Goal: Information Seeking & Learning: Learn about a topic

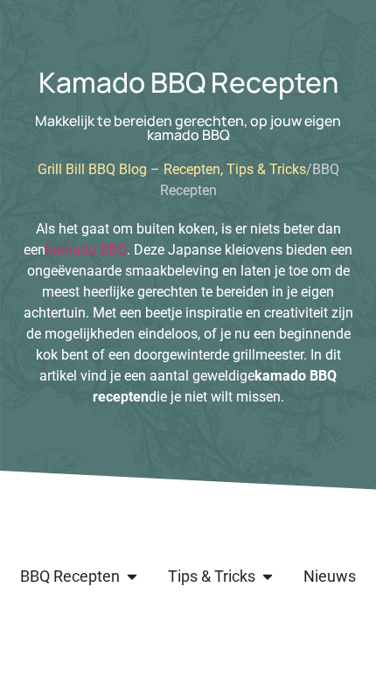
scroll to position [66, 0]
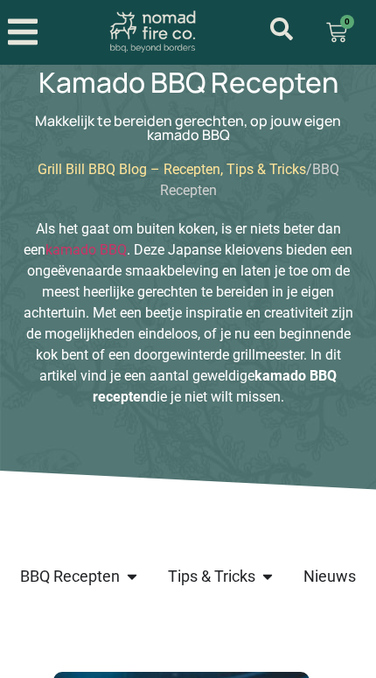
click at [29, 35] on icon "Open/Close Menu" at bounding box center [23, 32] width 30 height 34
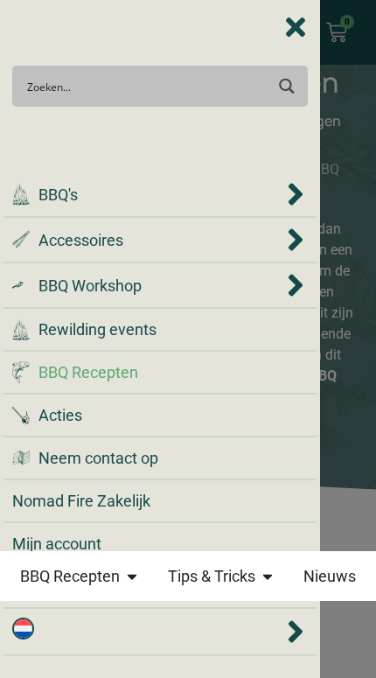
click at [64, 341] on span "Rewilding events" at bounding box center [97, 329] width 118 height 24
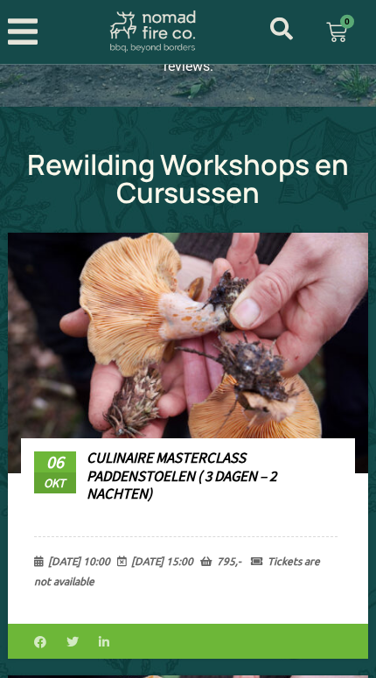
scroll to position [756, 0]
click at [31, 26] on icon "Open/Close Menu" at bounding box center [23, 32] width 30 height 34
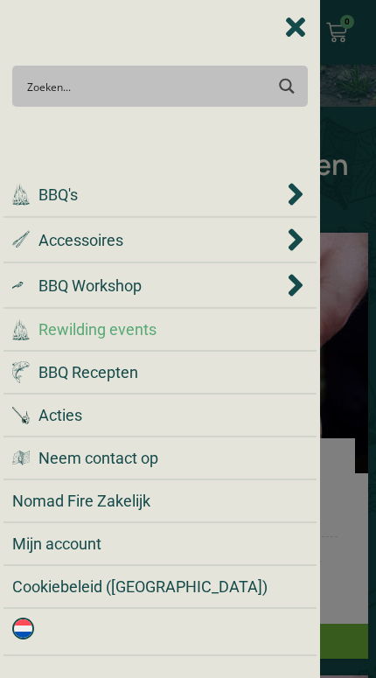
click at [68, 406] on span "Acties" at bounding box center [60, 415] width 44 height 24
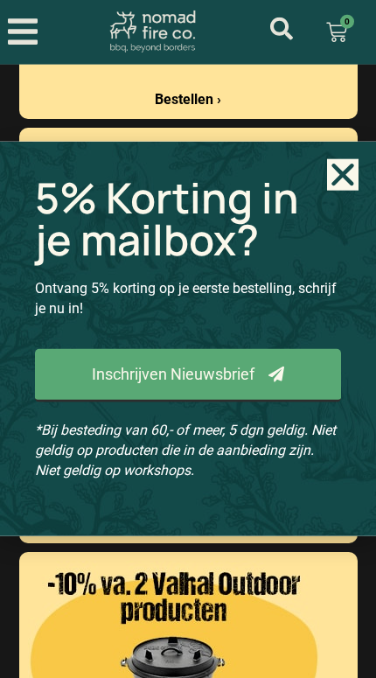
scroll to position [2690, 0]
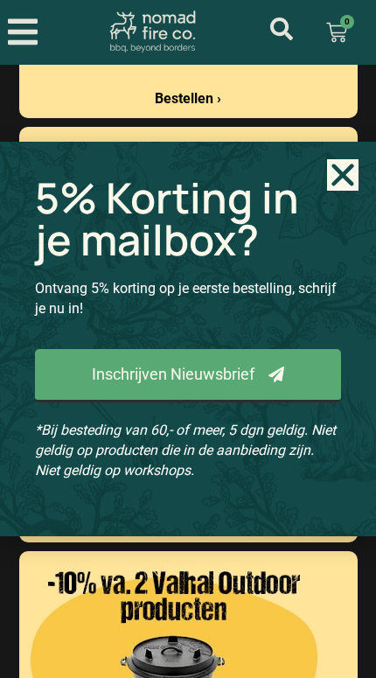
click at [341, 181] on icon "Close" at bounding box center [342, 174] width 31 height 31
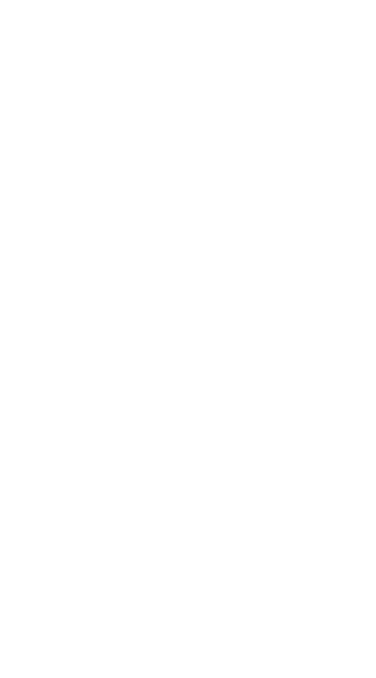
scroll to position [8317, 0]
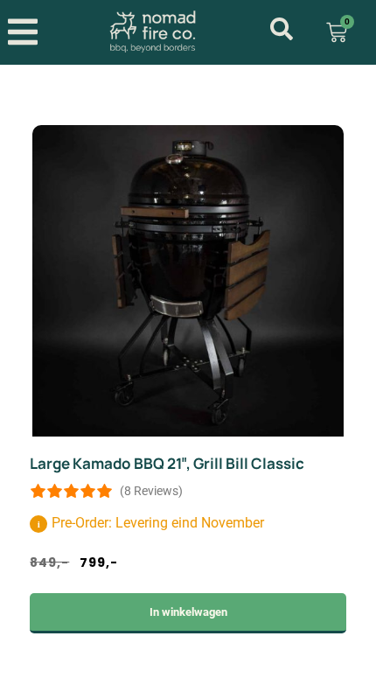
click at [136, 453] on link "Large Kamado BBQ 21″, Grill Bill Classic" at bounding box center [167, 463] width 275 height 20
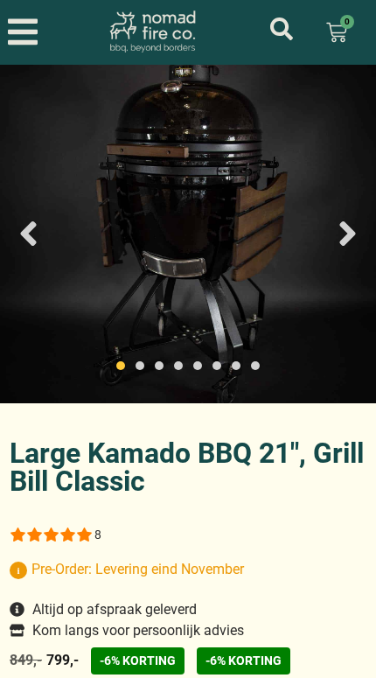
select select "most-helpful"
click at [160, 247] on img at bounding box center [188, 234] width 376 height 339
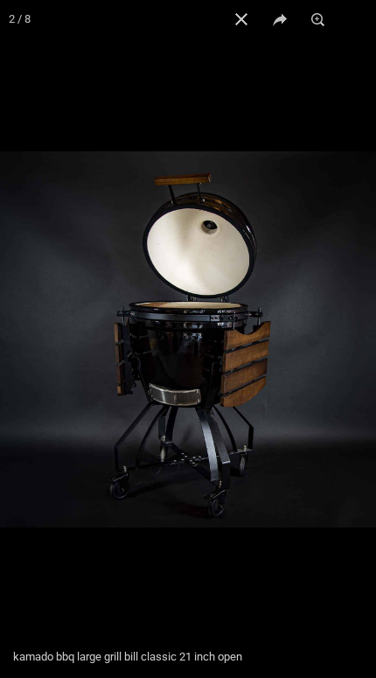
click at [244, 15] on button "Close (Esc)" at bounding box center [241, 19] width 38 height 38
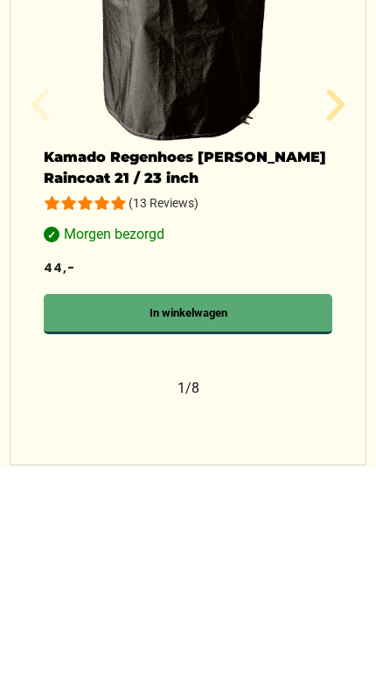
scroll to position [1081, 0]
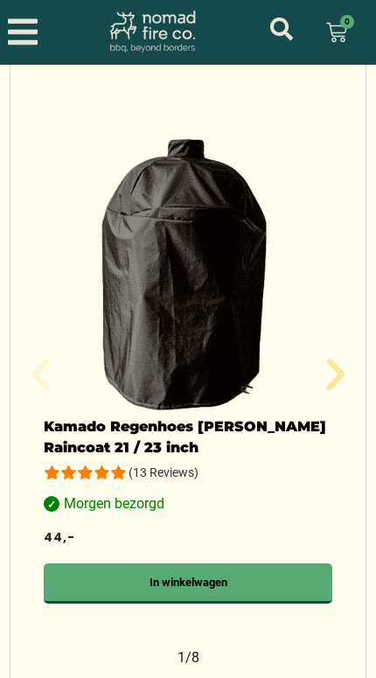
click at [334, 378] on icon "Volgende slide" at bounding box center [335, 374] width 17 height 31
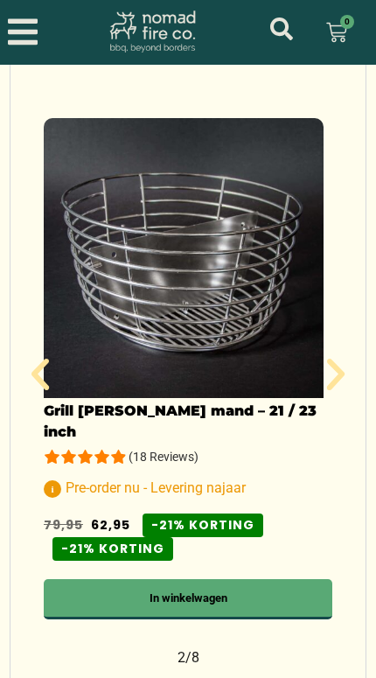
click at [334, 382] on icon "Volgende slide" at bounding box center [335, 374] width 17 height 31
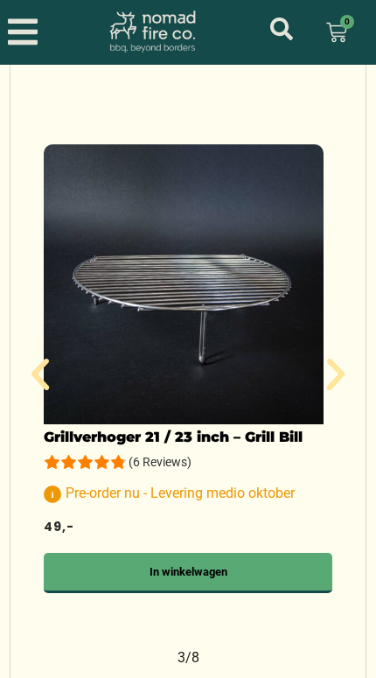
click at [335, 382] on icon "Volgende slide" at bounding box center [335, 374] width 17 height 31
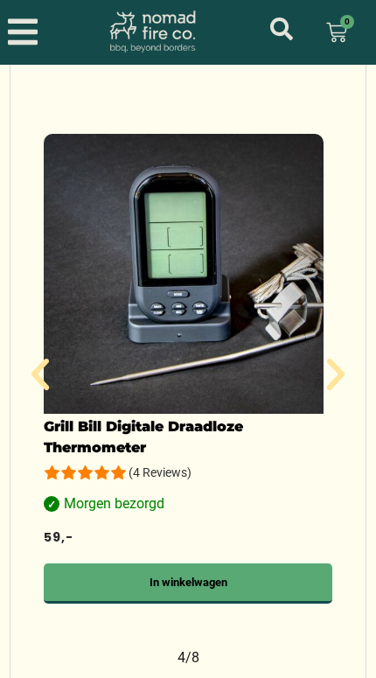
click at [334, 384] on icon "Volgende slide" at bounding box center [336, 374] width 42 height 42
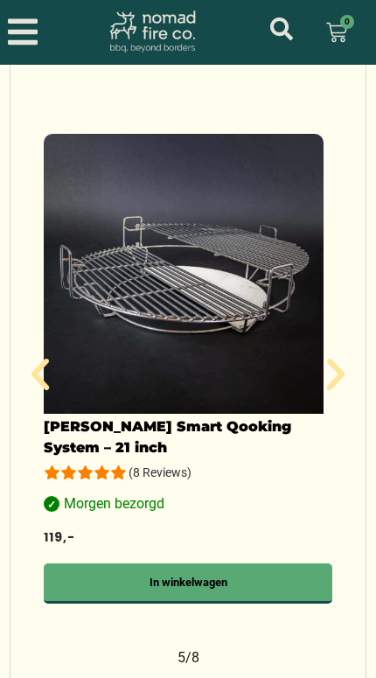
click at [338, 382] on icon "Volgende slide" at bounding box center [335, 374] width 17 height 31
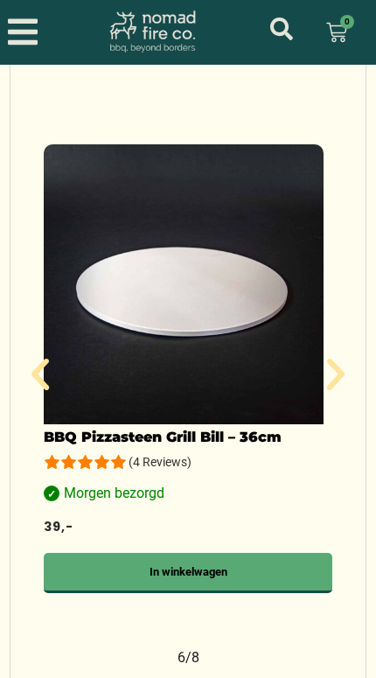
click at [340, 381] on icon "Volgende slide" at bounding box center [336, 374] width 42 height 42
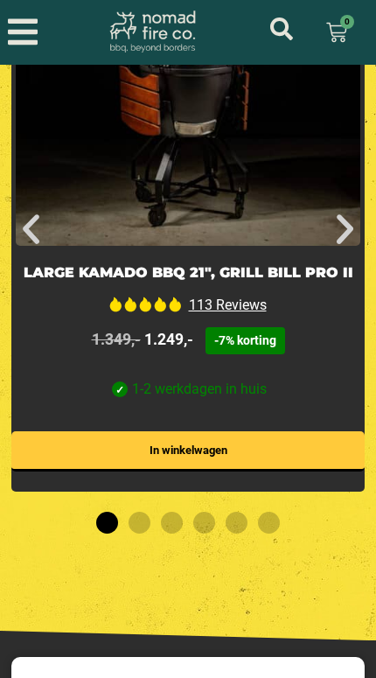
scroll to position [9321, 0]
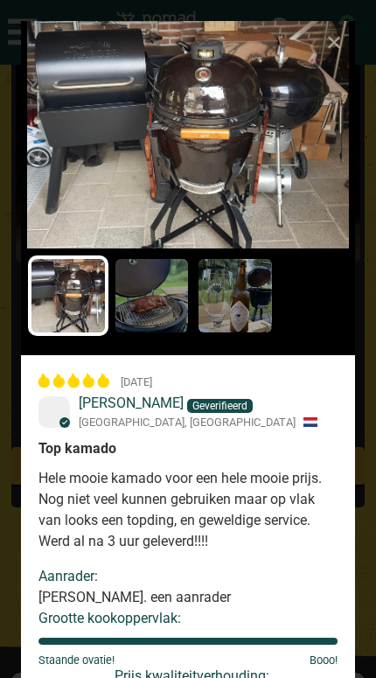
click at [166, 305] on img at bounding box center [152, 295] width 80 height 80
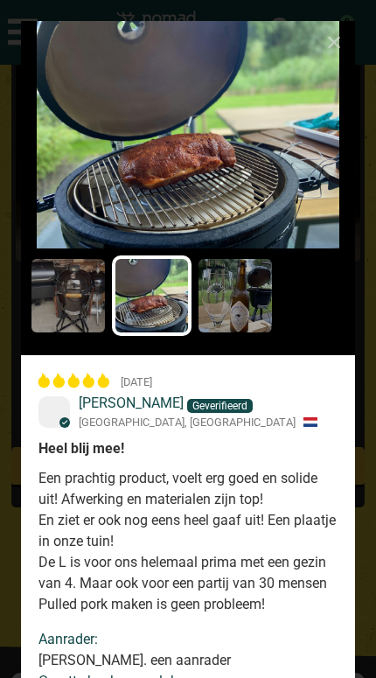
click at [227, 303] on img at bounding box center [235, 295] width 80 height 80
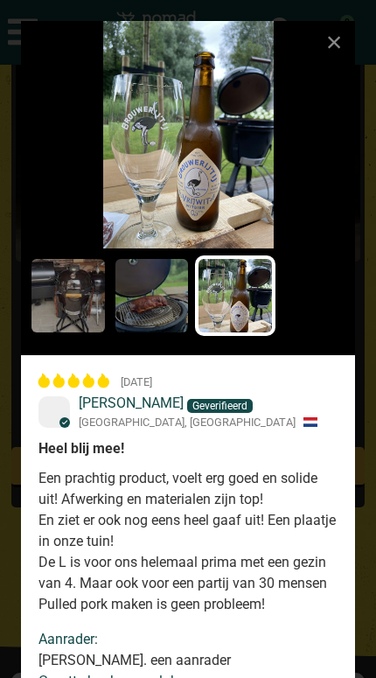
click at [160, 304] on img at bounding box center [152, 295] width 80 height 80
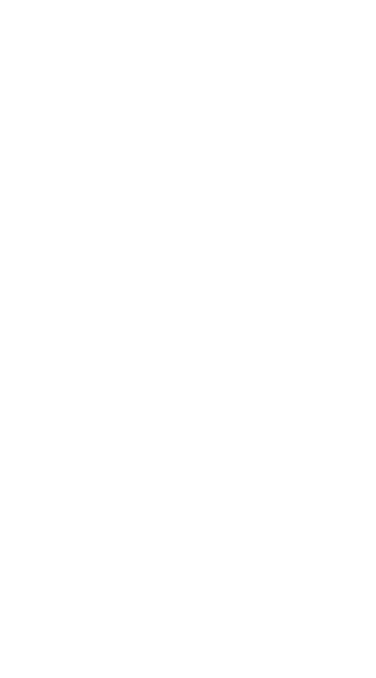
scroll to position [6711, 0]
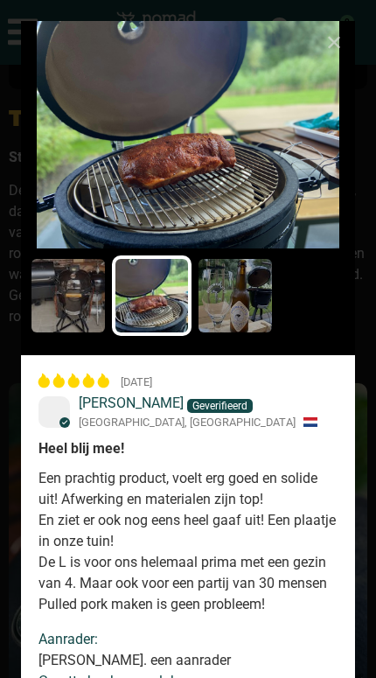
click at [247, 283] on img at bounding box center [235, 295] width 80 height 80
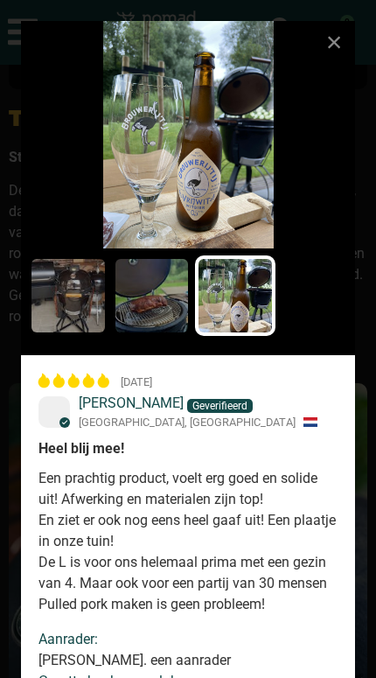
click at [73, 281] on img at bounding box center [68, 295] width 80 height 80
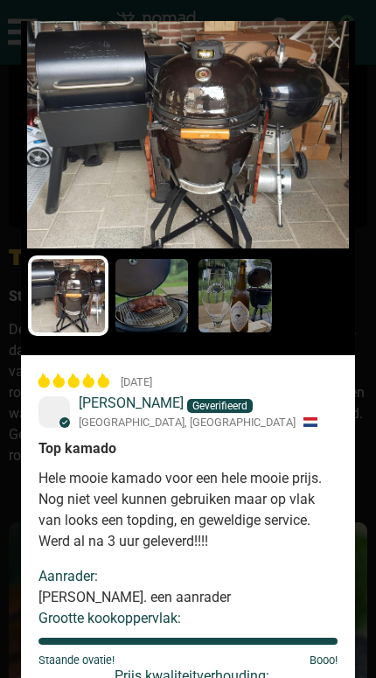
scroll to position [6567, 0]
click at [346, 31] on div "×" at bounding box center [334, 42] width 42 height 42
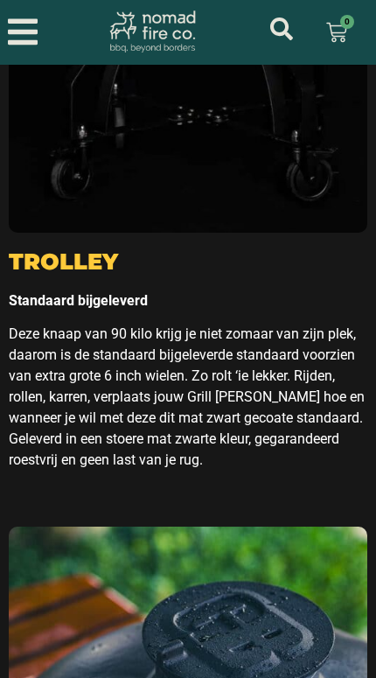
click at [337, 52] on link "€ 0,00 0 Winkelwagen" at bounding box center [336, 32] width 63 height 42
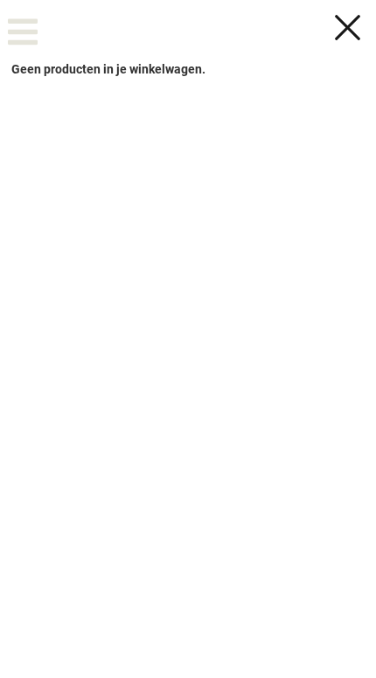
click at [333, 32] on div at bounding box center [348, 26] width 34 height 31
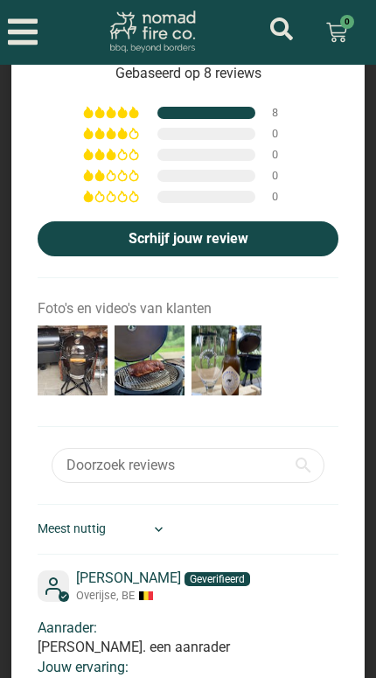
scroll to position [10031, 0]
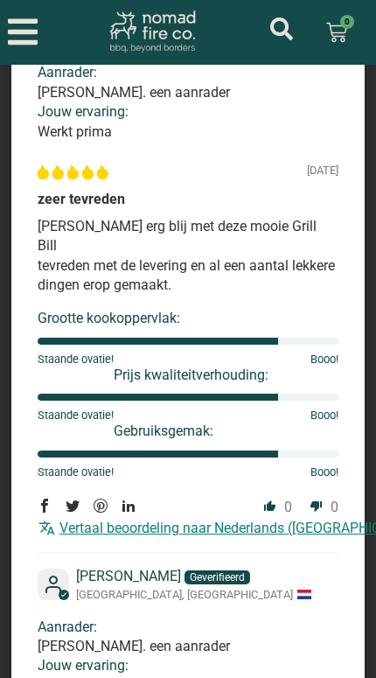
scroll to position [12504, 0]
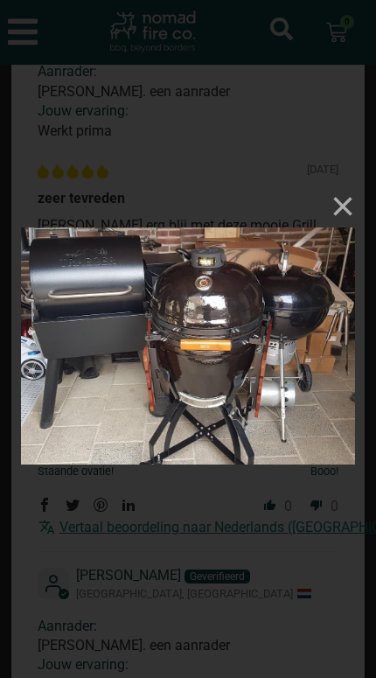
click at [340, 210] on button "×" at bounding box center [334, 206] width 42 height 42
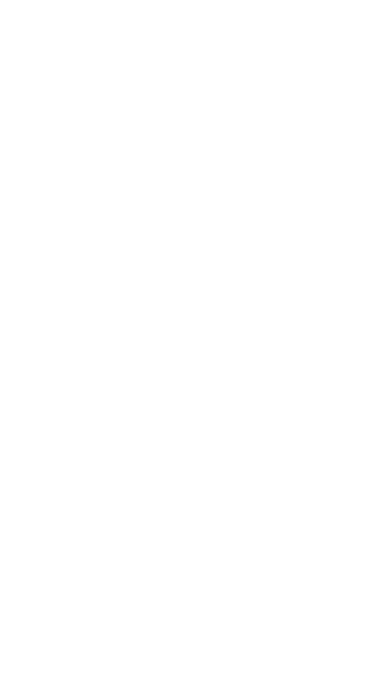
scroll to position [14578, 0]
